Goal: Task Accomplishment & Management: Complete application form

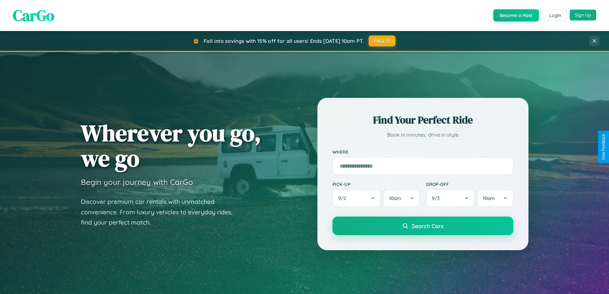
click at [583, 15] on button "Sign Up" at bounding box center [583, 15] width 27 height 11
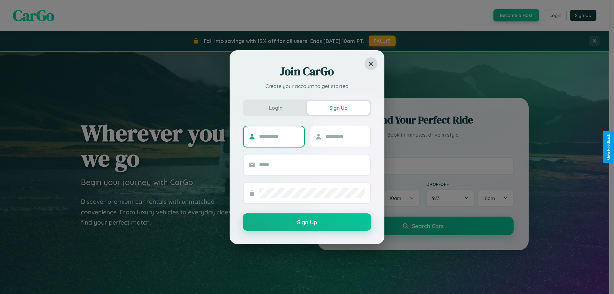
click at [279, 136] on input "text" at bounding box center [279, 136] width 40 height 10
type input "*****"
click at [345, 136] on input "text" at bounding box center [346, 136] width 40 height 10
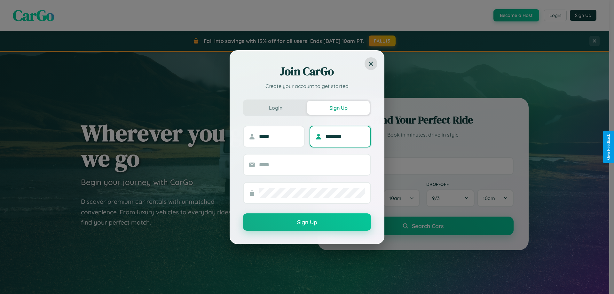
type input "********"
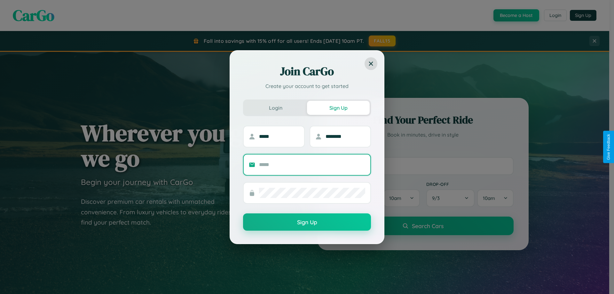
click at [312, 164] on input "text" at bounding box center [312, 165] width 106 height 10
type input "**********"
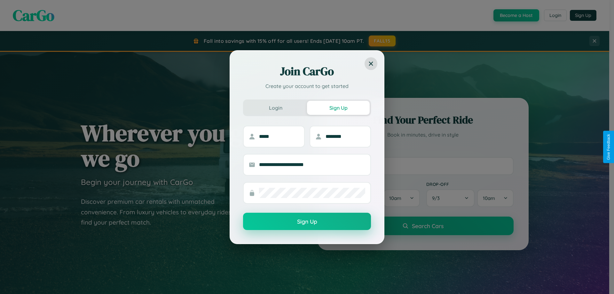
click at [307, 222] on button "Sign Up" at bounding box center [307, 221] width 128 height 17
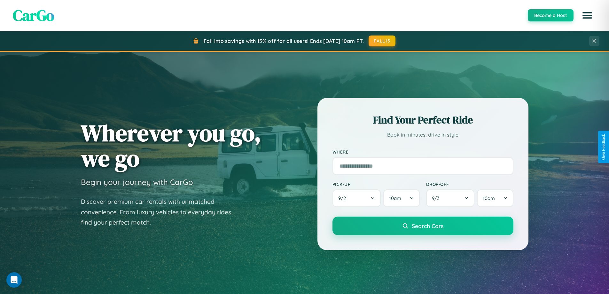
scroll to position [563, 0]
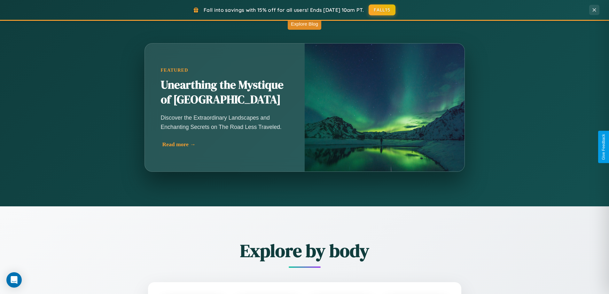
click at [225, 146] on div "Read more →" at bounding box center [226, 144] width 128 height 7
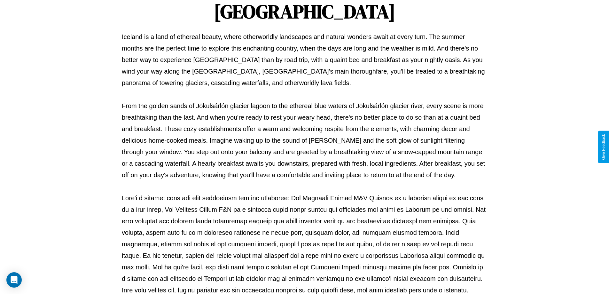
scroll to position [207, 0]
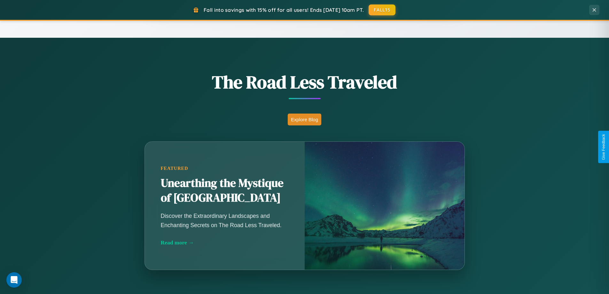
scroll to position [276, 0]
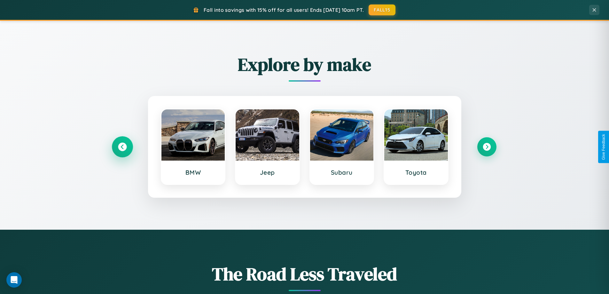
click at [122, 147] on icon at bounding box center [122, 147] width 9 height 9
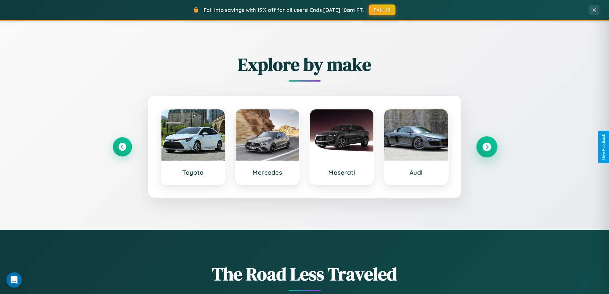
click at [487, 147] on icon at bounding box center [487, 147] width 9 height 9
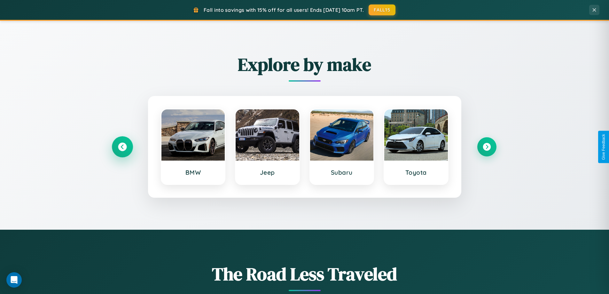
click at [122, 147] on icon at bounding box center [122, 147] width 9 height 9
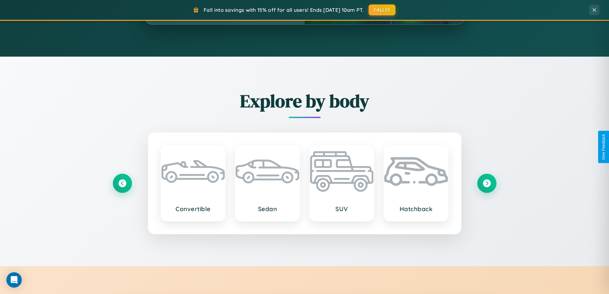
scroll to position [1028, 0]
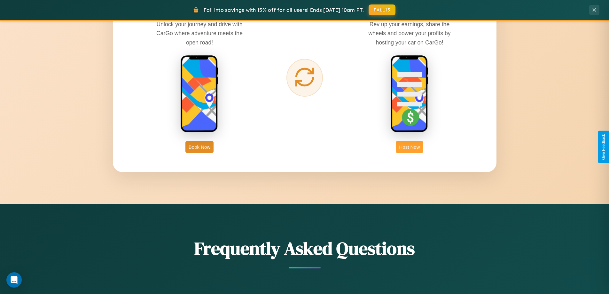
click at [410, 147] on button "Host Now" at bounding box center [409, 147] width 27 height 12
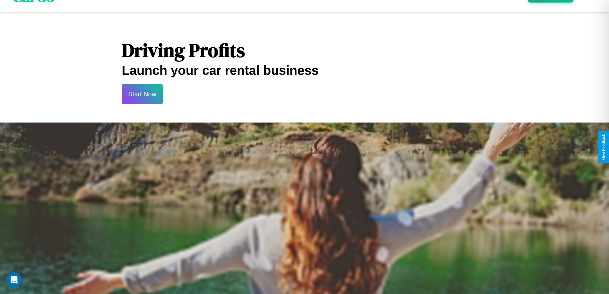
scroll to position [667, 0]
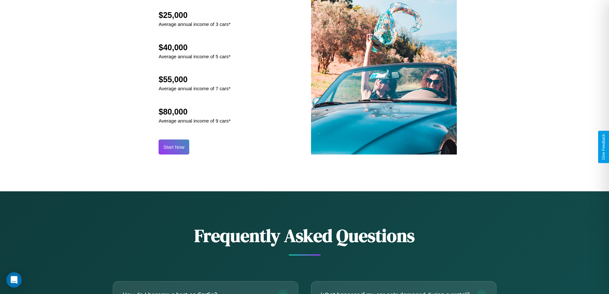
click at [174, 147] on button "Start Now" at bounding box center [174, 146] width 31 height 15
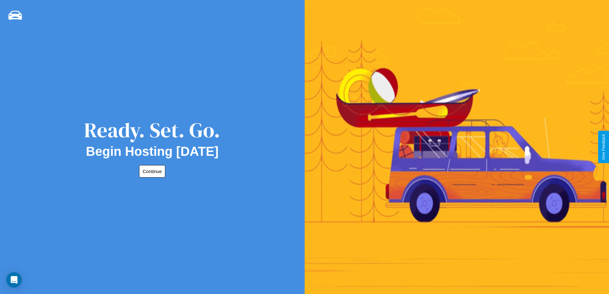
click at [151, 171] on button "Continue" at bounding box center [152, 171] width 26 height 12
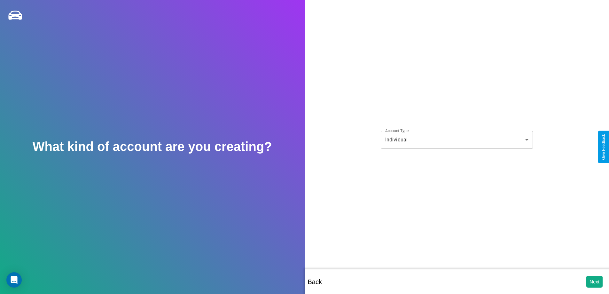
click at [457, 139] on body "**********" at bounding box center [304, 151] width 609 height 303
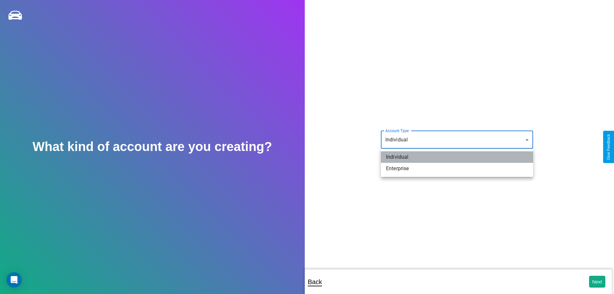
click at [457, 157] on li "Individual" at bounding box center [457, 157] width 152 height 12
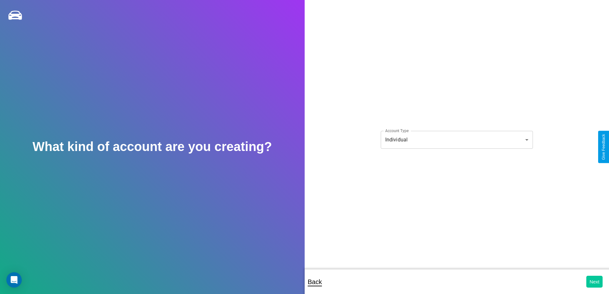
click at [595, 281] on button "Next" at bounding box center [595, 282] width 16 height 12
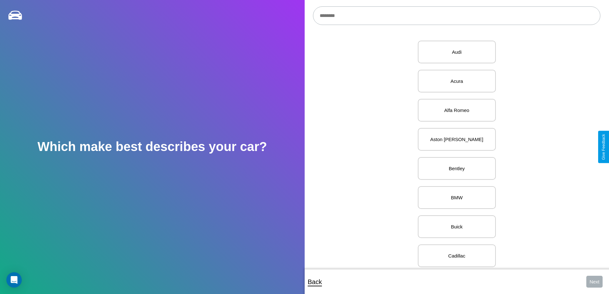
click at [457, 16] on input "text" at bounding box center [457, 15] width 288 height 19
type input "*****"
click at [454, 52] on p "Dodge" at bounding box center [457, 52] width 64 height 9
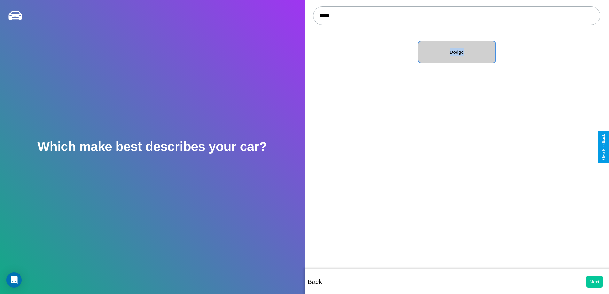
click at [595, 281] on button "Next" at bounding box center [595, 282] width 16 height 12
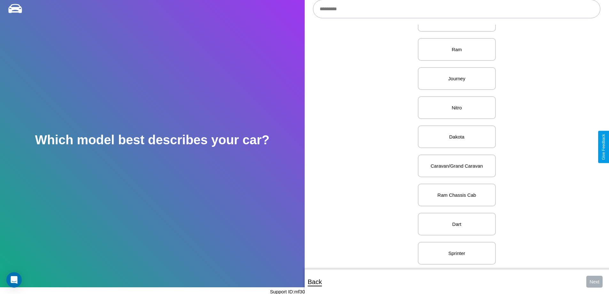
scroll to position [161, 0]
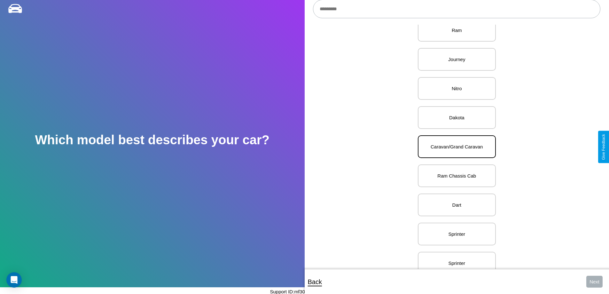
click at [454, 147] on p "Caravan/Grand Caravan" at bounding box center [457, 146] width 64 height 9
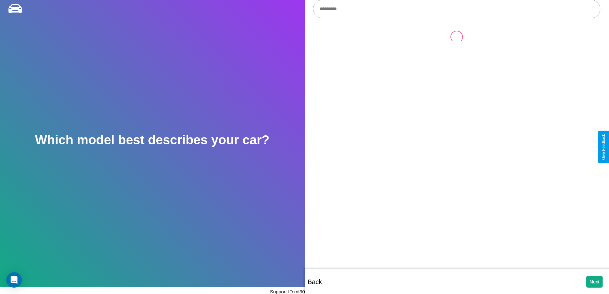
scroll to position [0, 0]
click at [595, 281] on button "Next" at bounding box center [595, 282] width 16 height 12
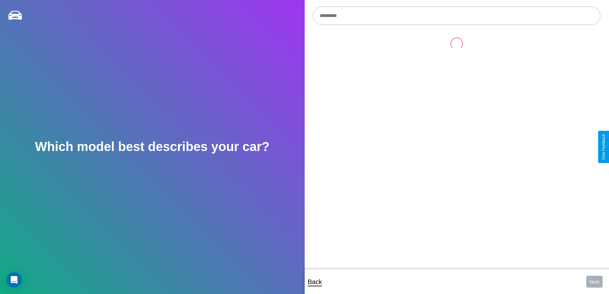
scroll to position [7, 0]
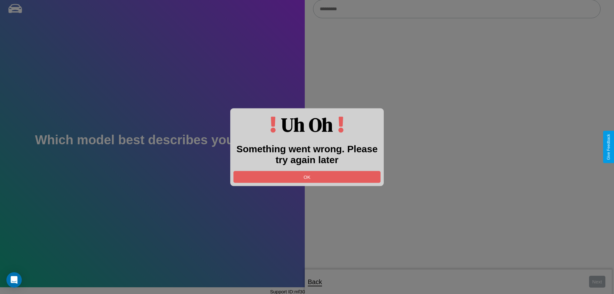
click at [457, 9] on div at bounding box center [307, 147] width 614 height 294
